Goal: Task Accomplishment & Management: Use online tool/utility

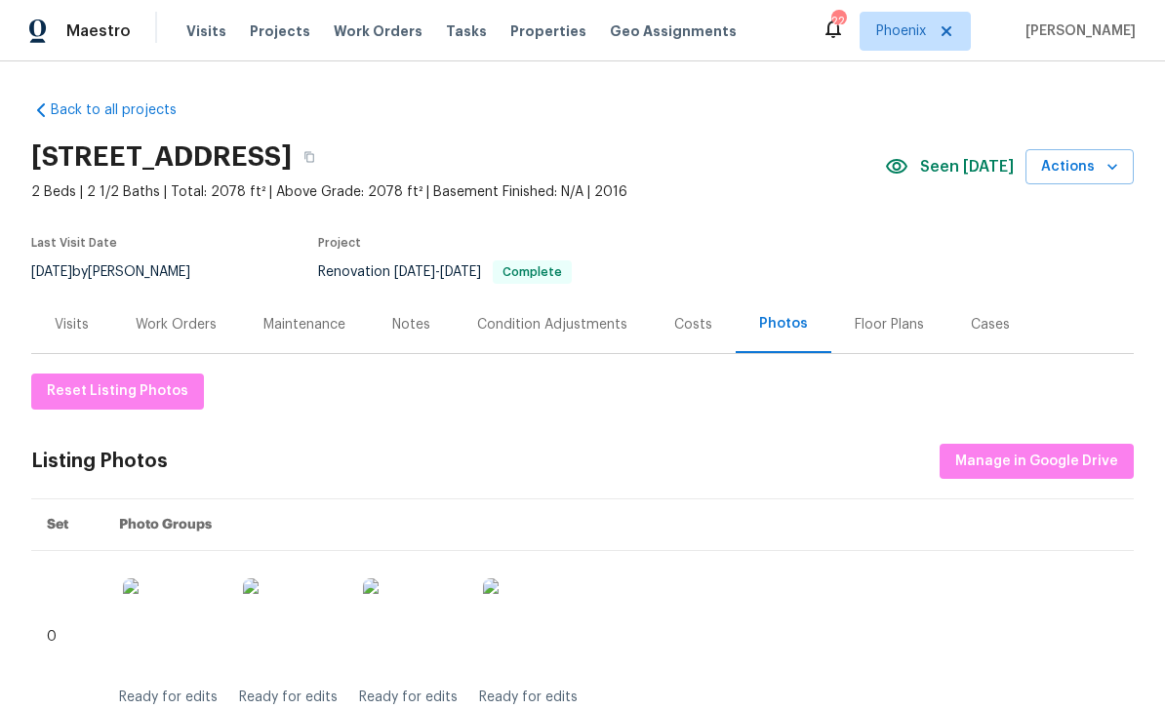
click at [416, 325] on div "Notes" at bounding box center [411, 325] width 38 height 20
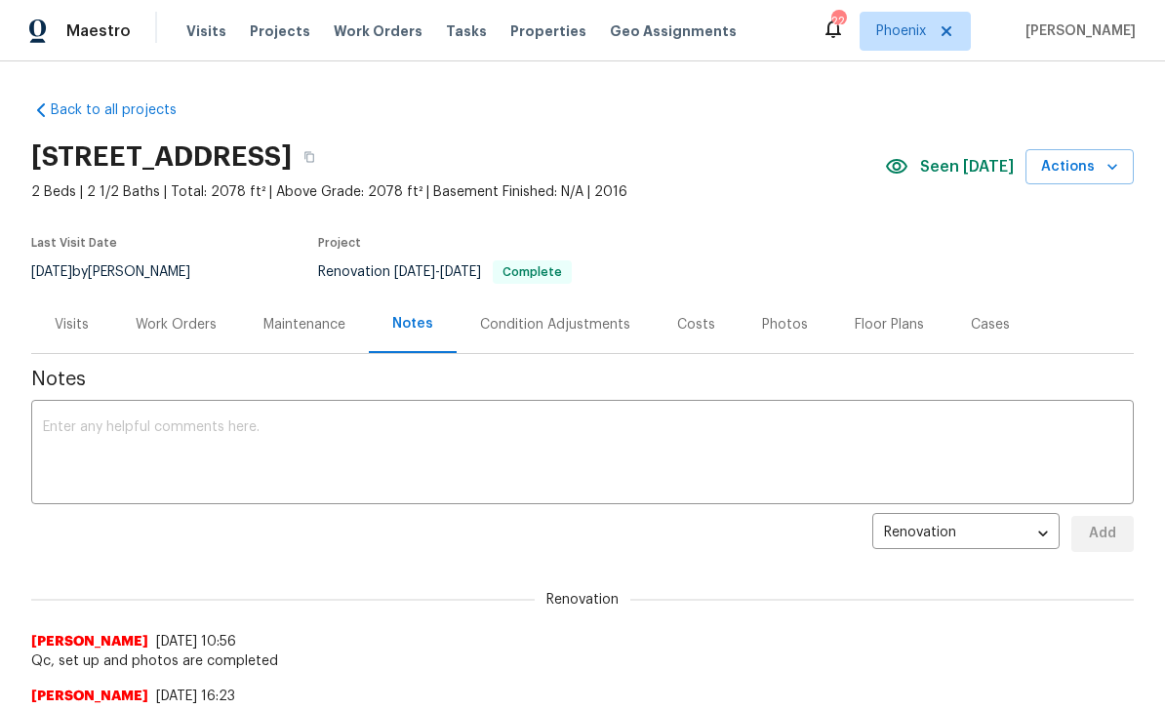
click at [357, 450] on textarea at bounding box center [582, 454] width 1079 height 68
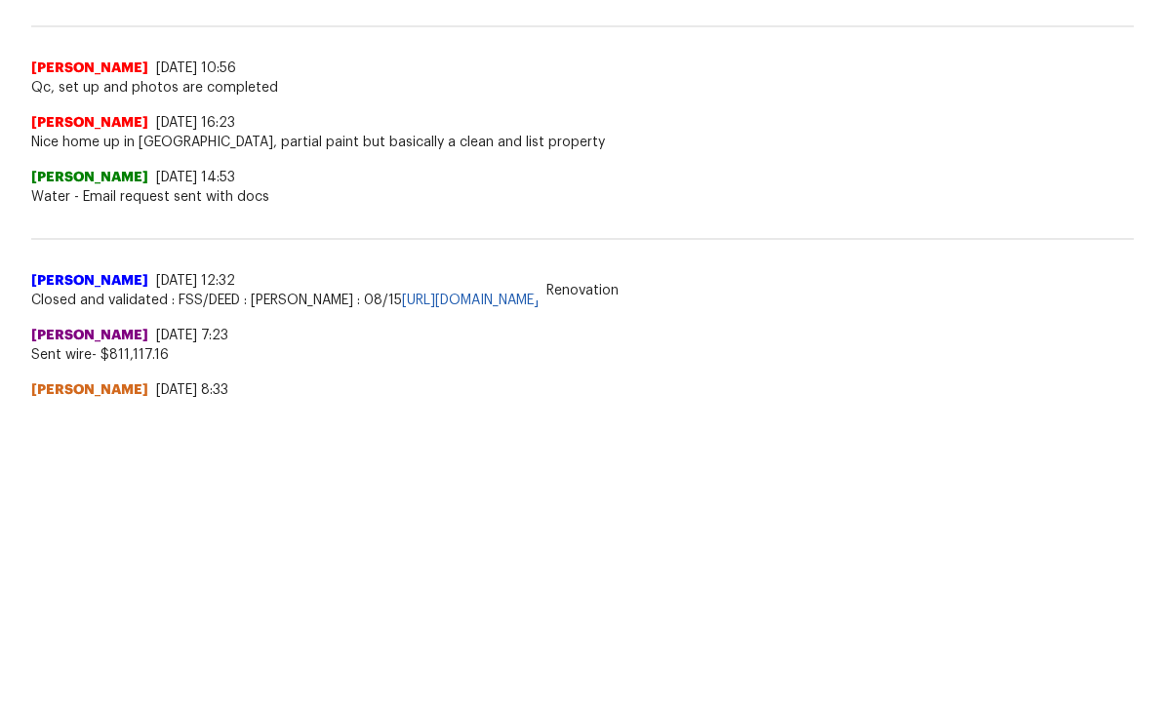
scroll to position [212, 0]
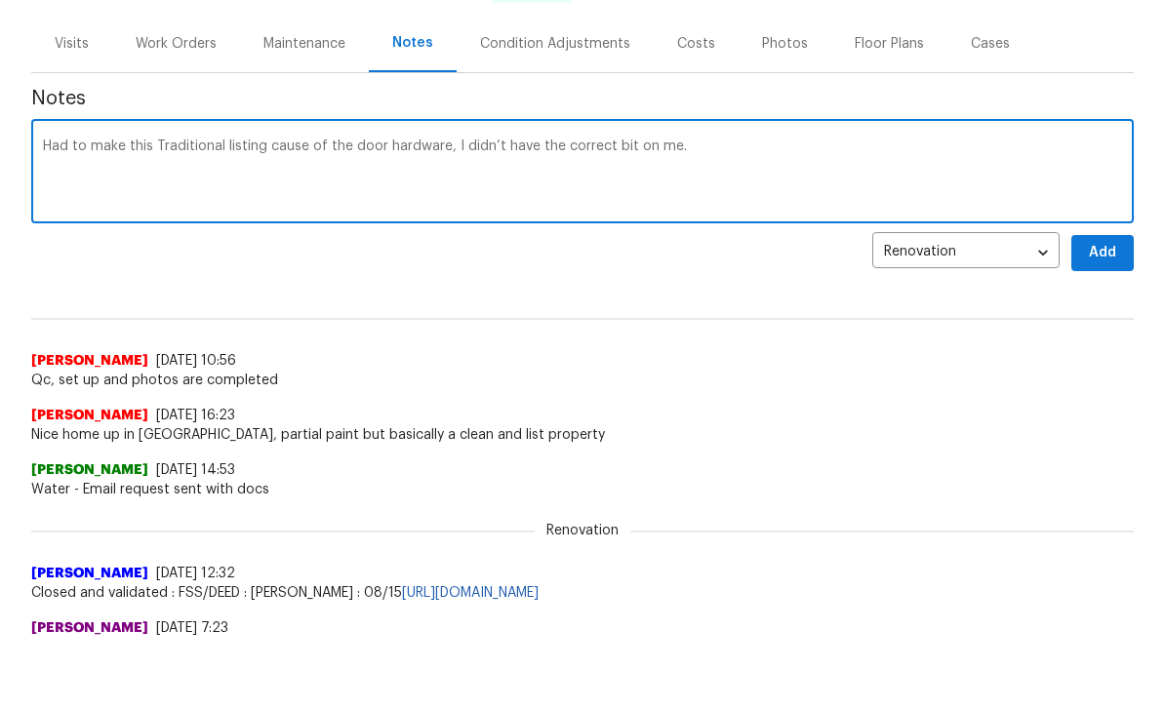
type textarea "Had to make this Traditional listing cause of the door hardware, I didn’t have …"
click at [1112, 310] on span "Add" at bounding box center [1102, 322] width 31 height 24
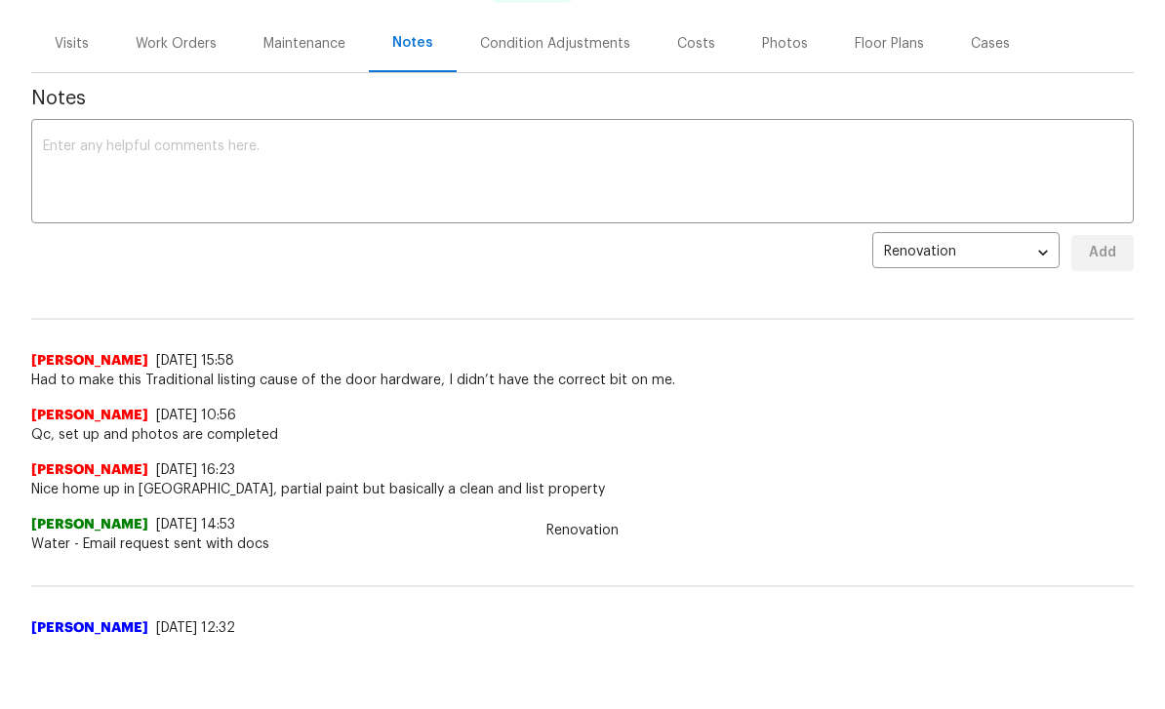
click at [73, 156] on textarea at bounding box center [582, 173] width 1079 height 68
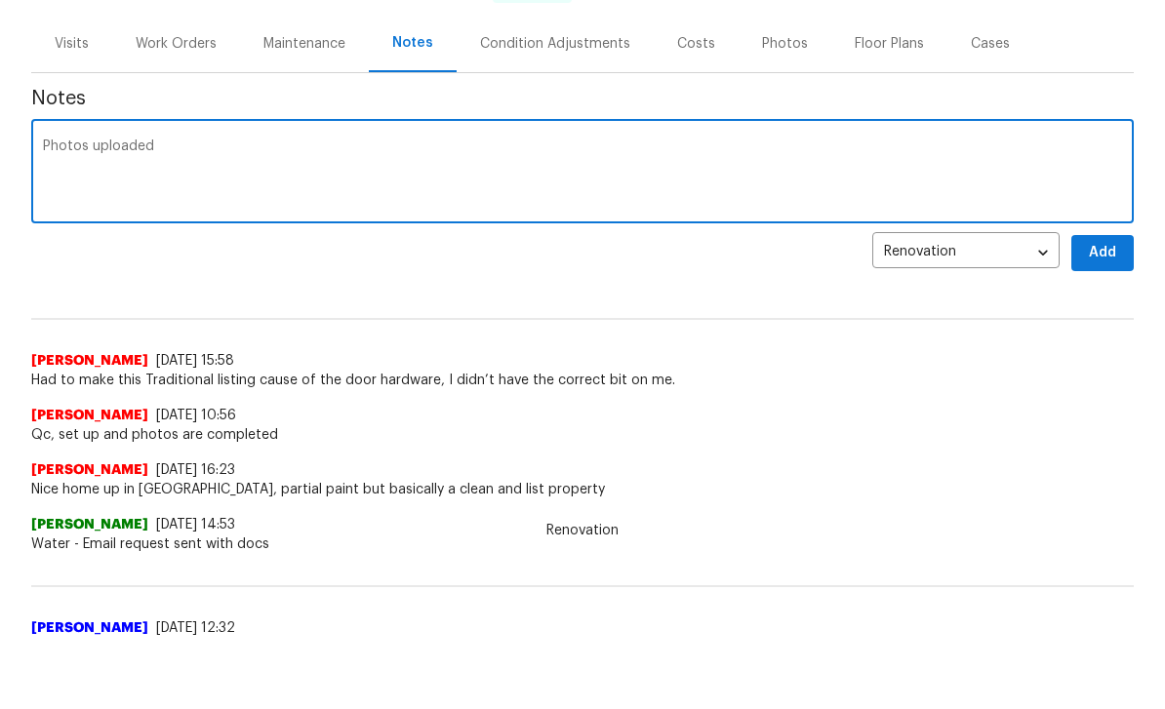
type textarea "Photos uploaded"
click at [1116, 251] on span "Add" at bounding box center [1102, 253] width 31 height 24
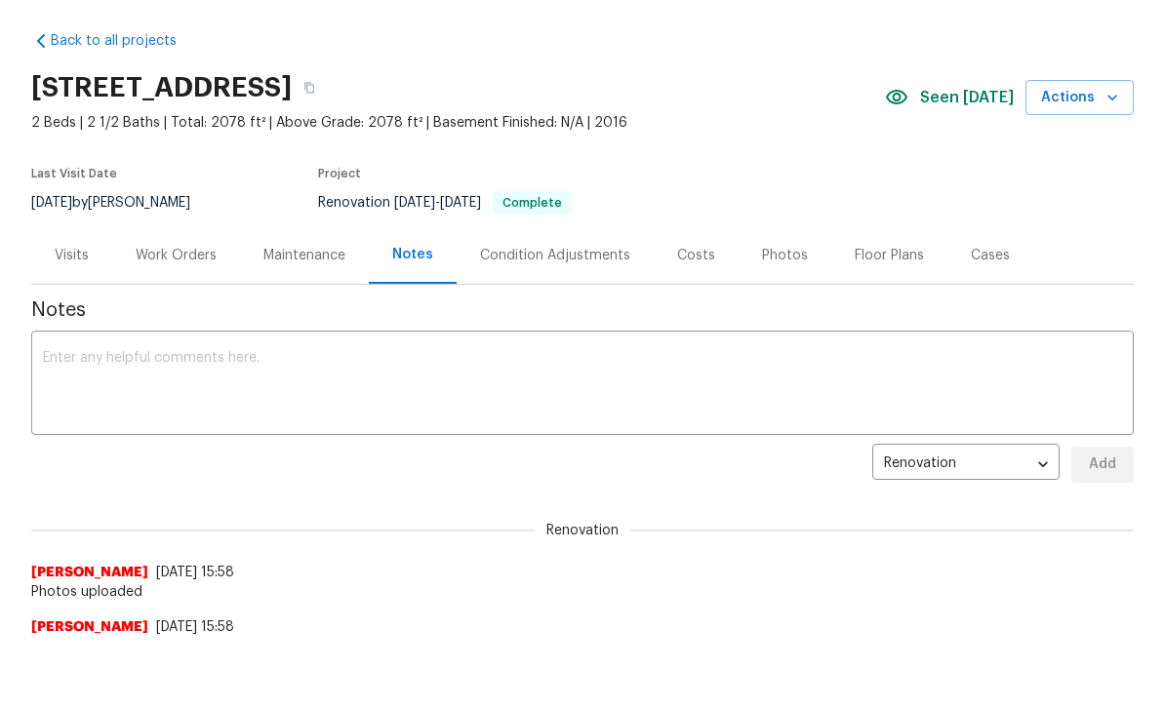
scroll to position [0, 0]
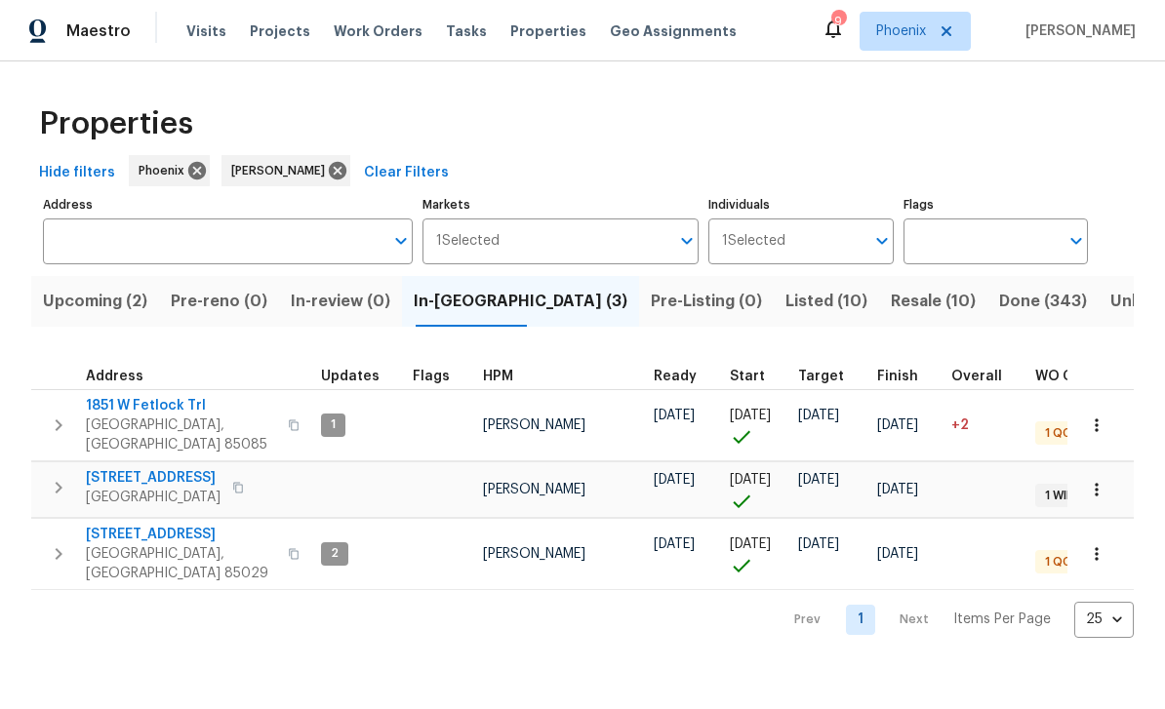
click at [57, 414] on icon "button" at bounding box center [58, 425] width 23 height 23
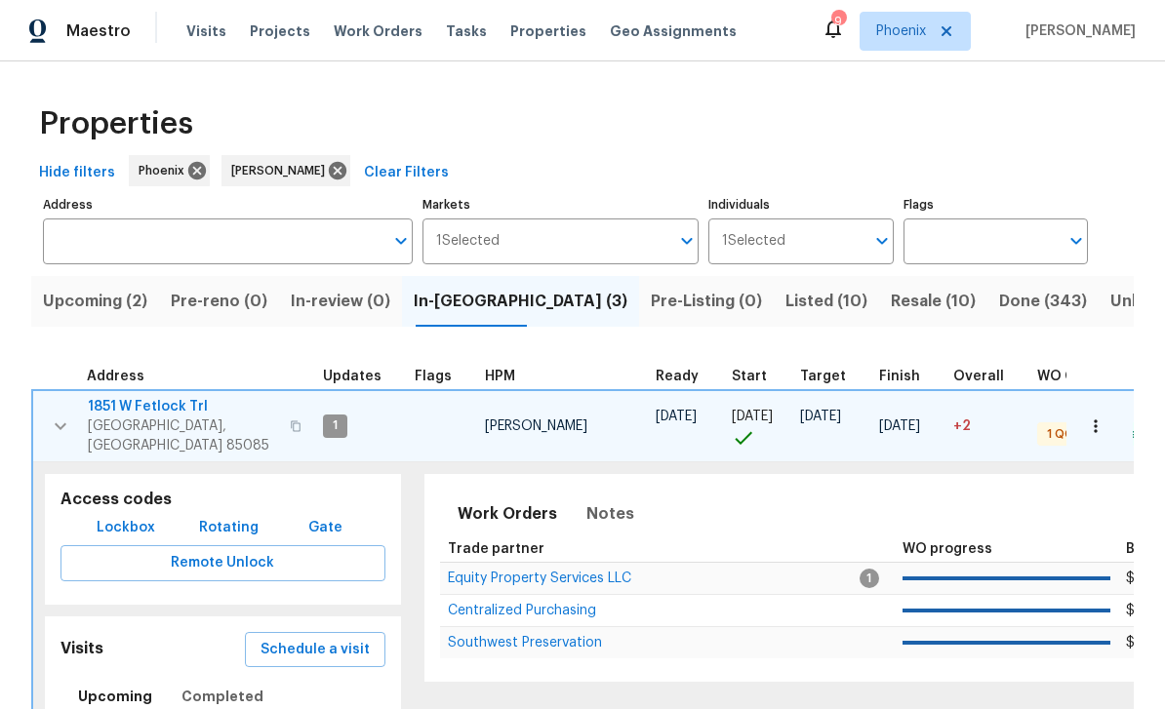
click at [537, 572] on span "Equity Property Services LLC" at bounding box center [539, 579] width 183 height 14
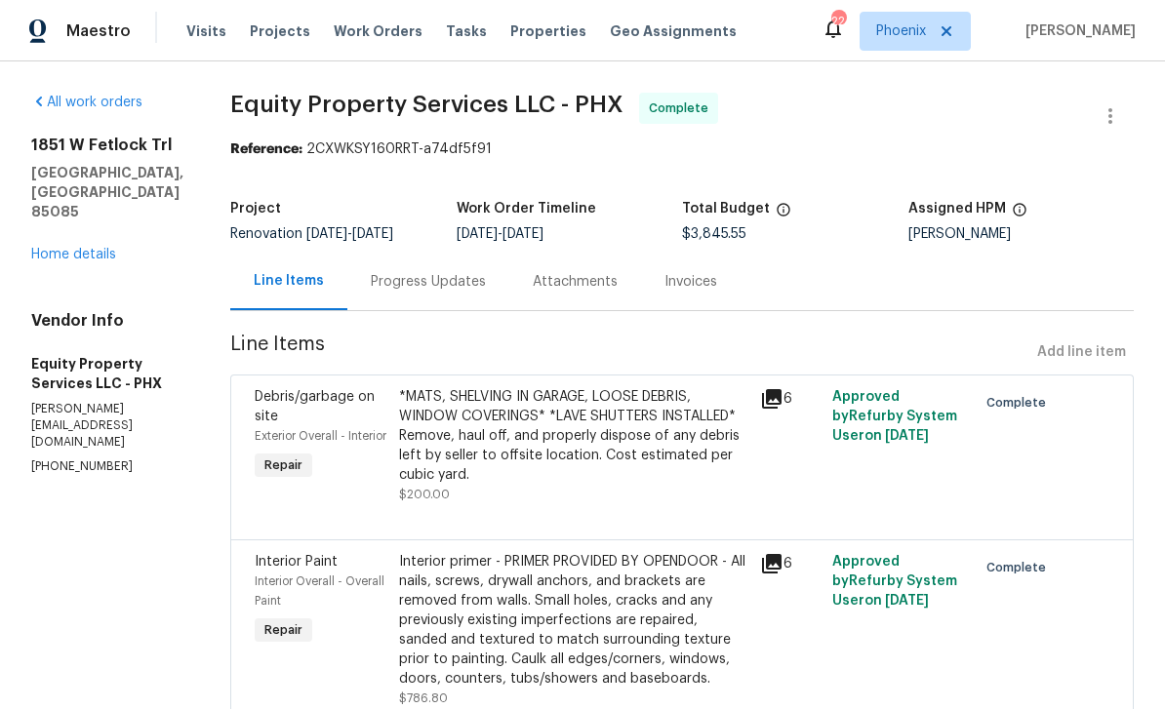
click at [444, 293] on div "Progress Updates" at bounding box center [428, 282] width 162 height 58
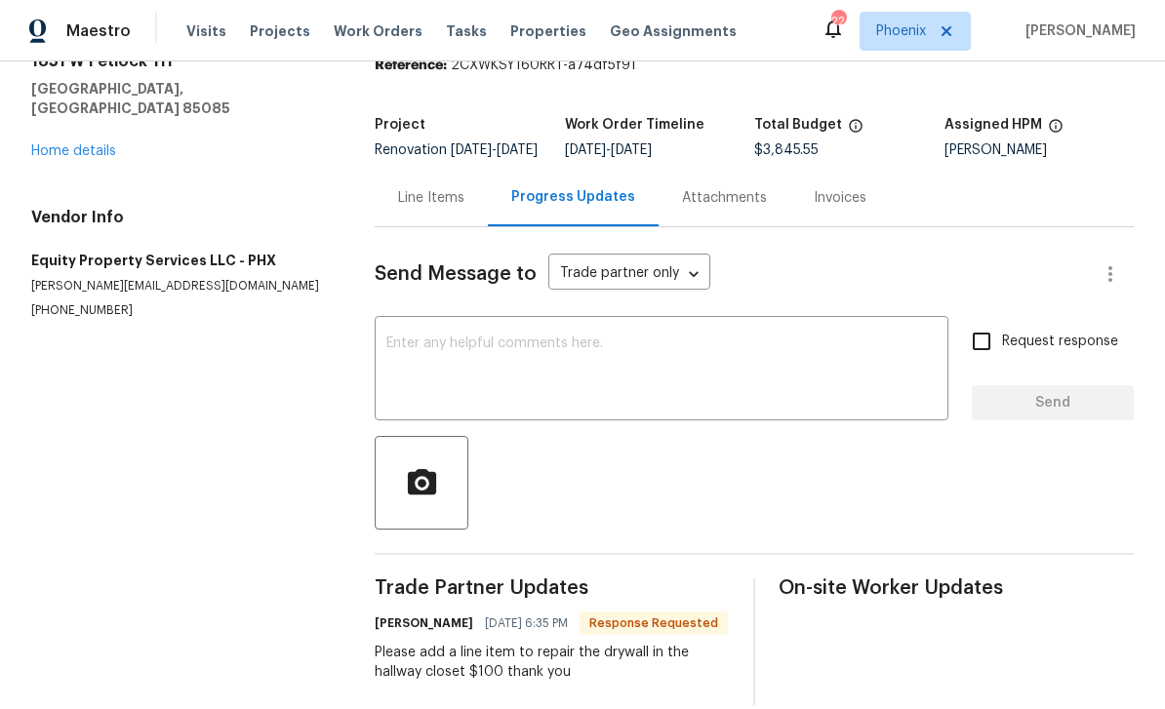
scroll to position [83, 0]
click at [527, 352] on textarea at bounding box center [661, 371] width 550 height 68
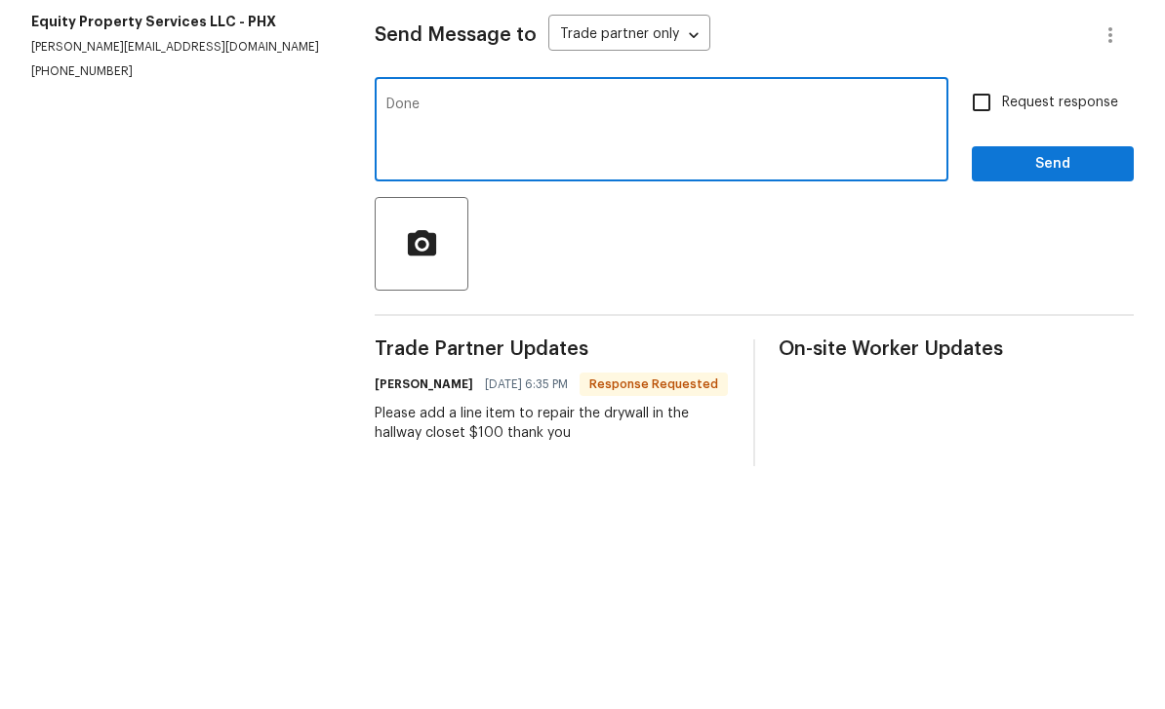
type textarea "Done"
click at [1039, 392] on span "Send" at bounding box center [1052, 404] width 131 height 24
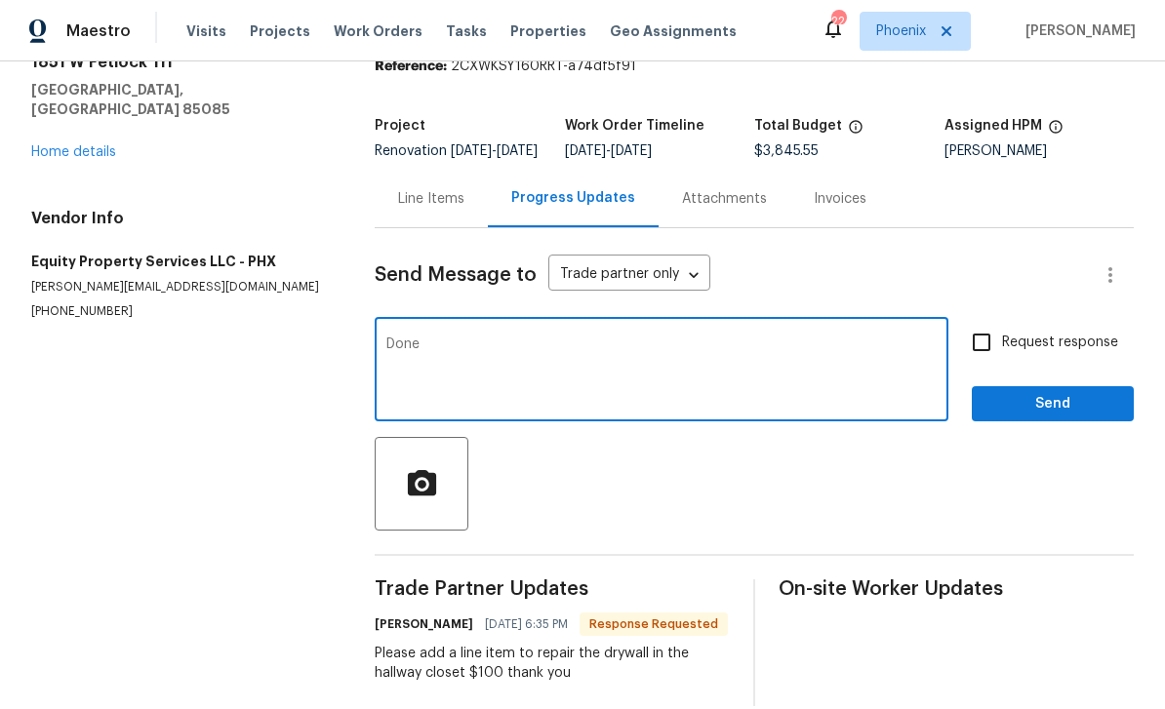
scroll to position [0, 0]
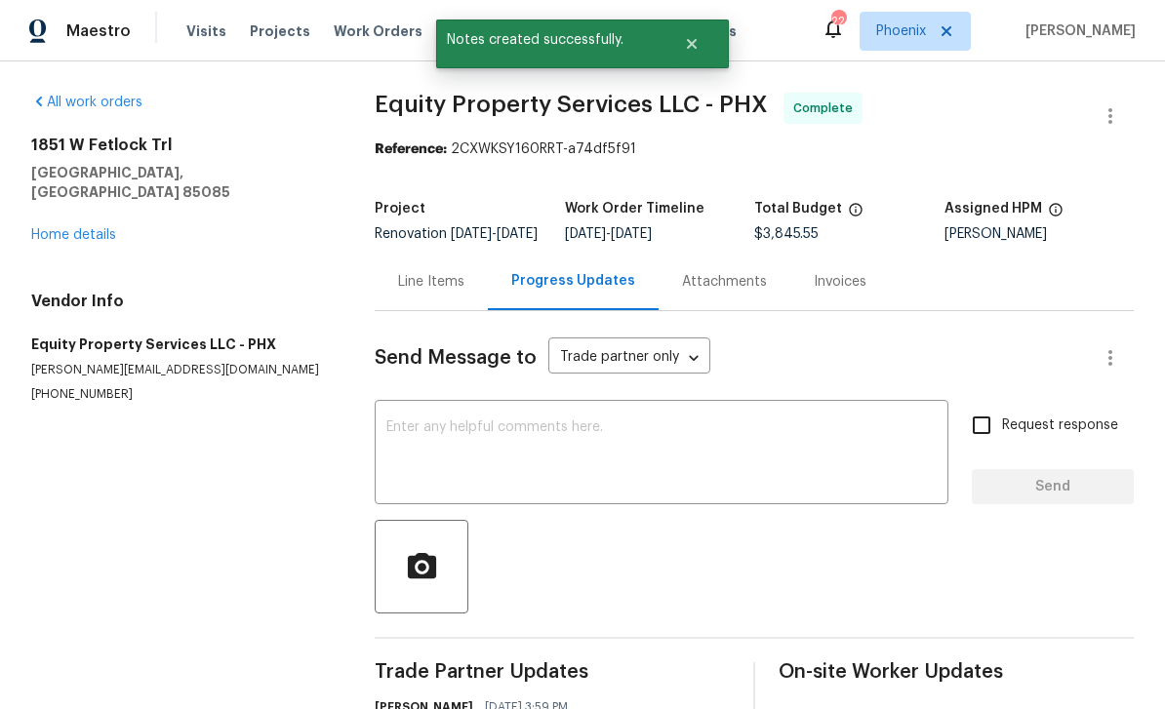
click at [453, 272] on div "Line Items" at bounding box center [431, 282] width 66 height 20
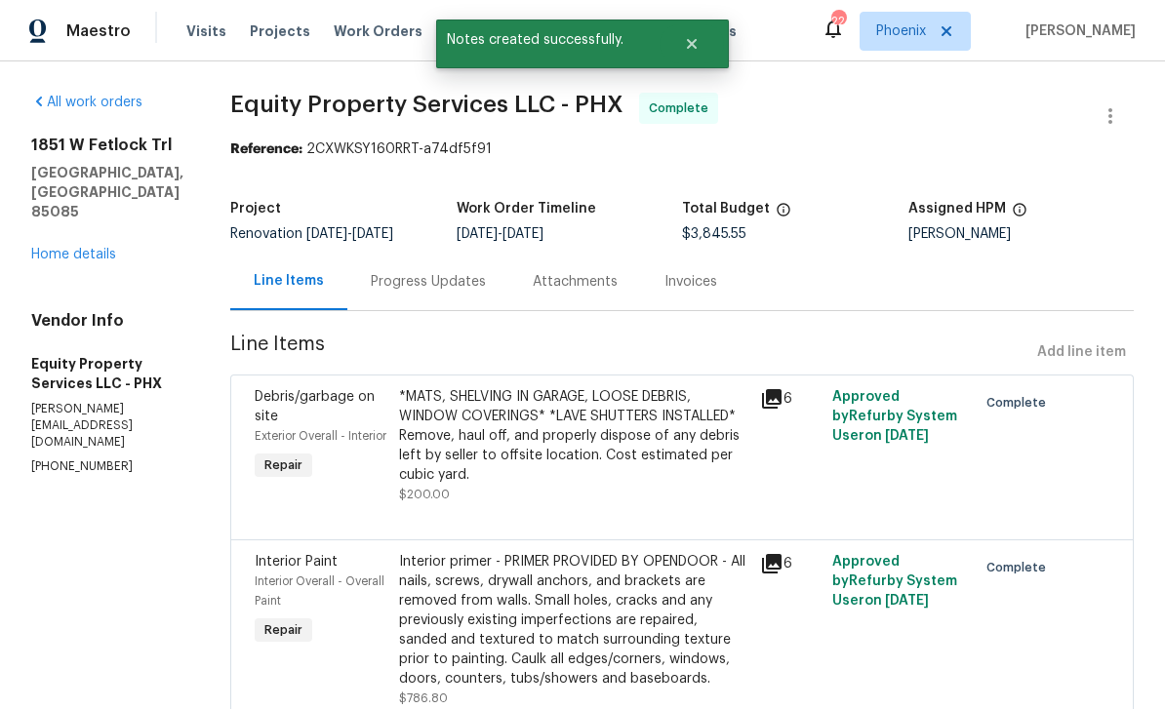
click at [59, 248] on link "Home details" at bounding box center [73, 255] width 85 height 14
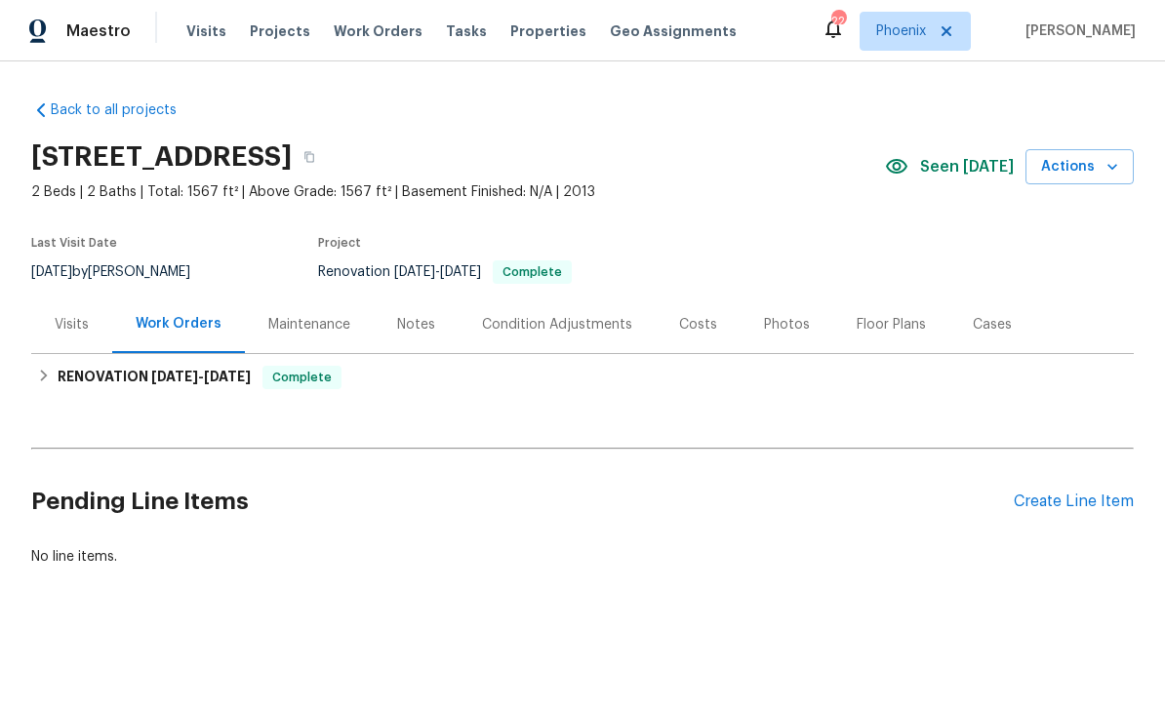
click at [784, 315] on div "Photos" at bounding box center [787, 325] width 46 height 20
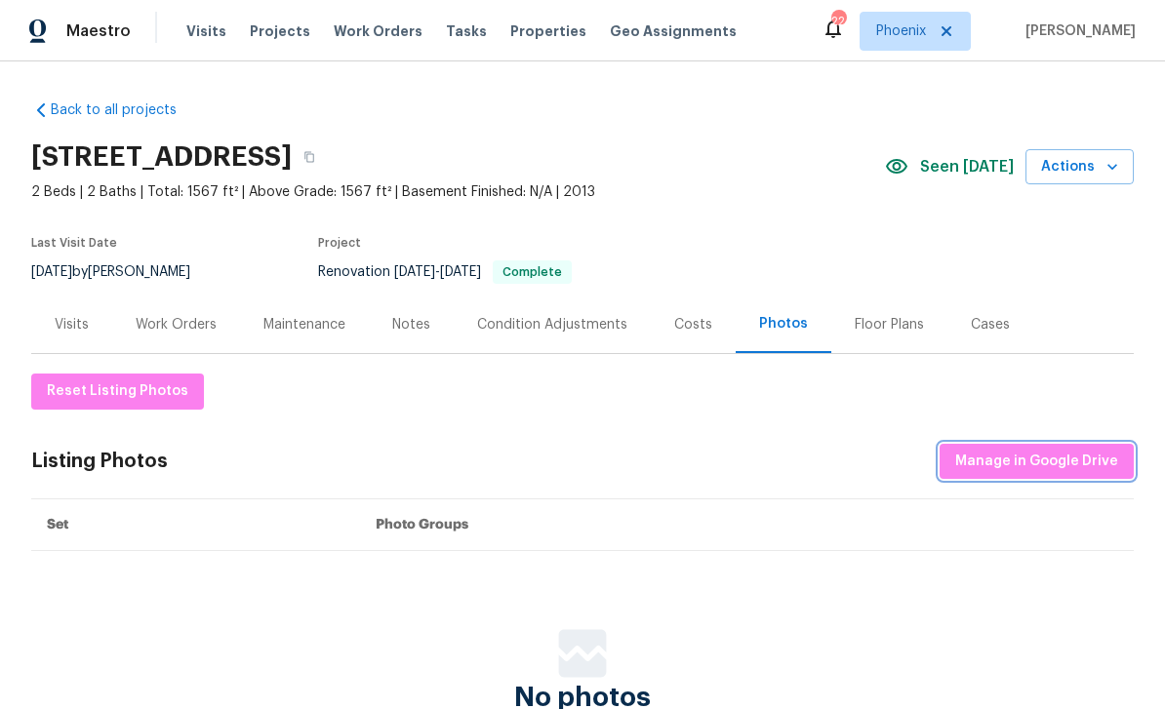
click at [996, 462] on span "Manage in Google Drive" at bounding box center [1036, 462] width 163 height 24
